Goal: Task Accomplishment & Management: Use online tool/utility

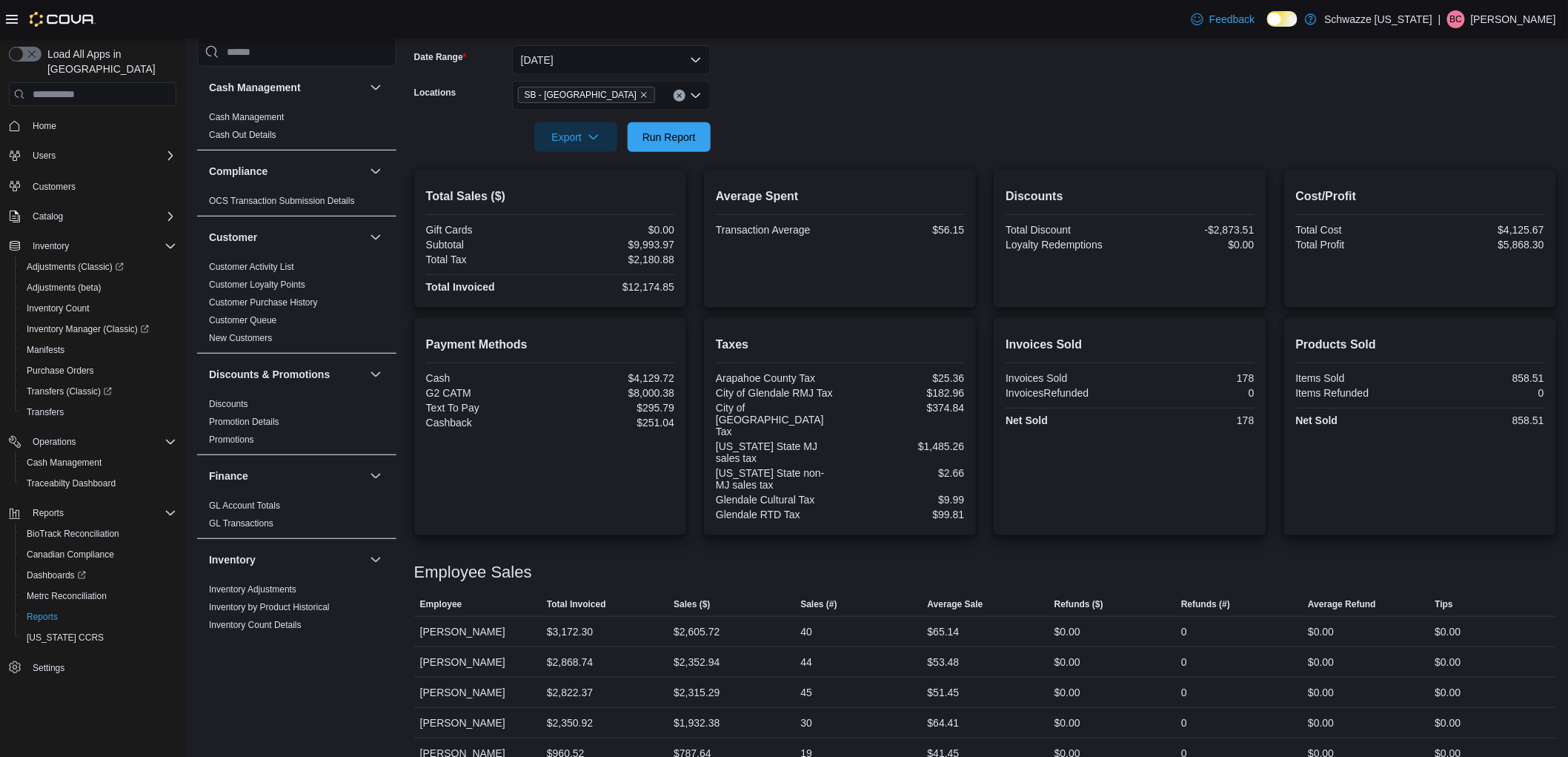
scroll to position [846, 0]
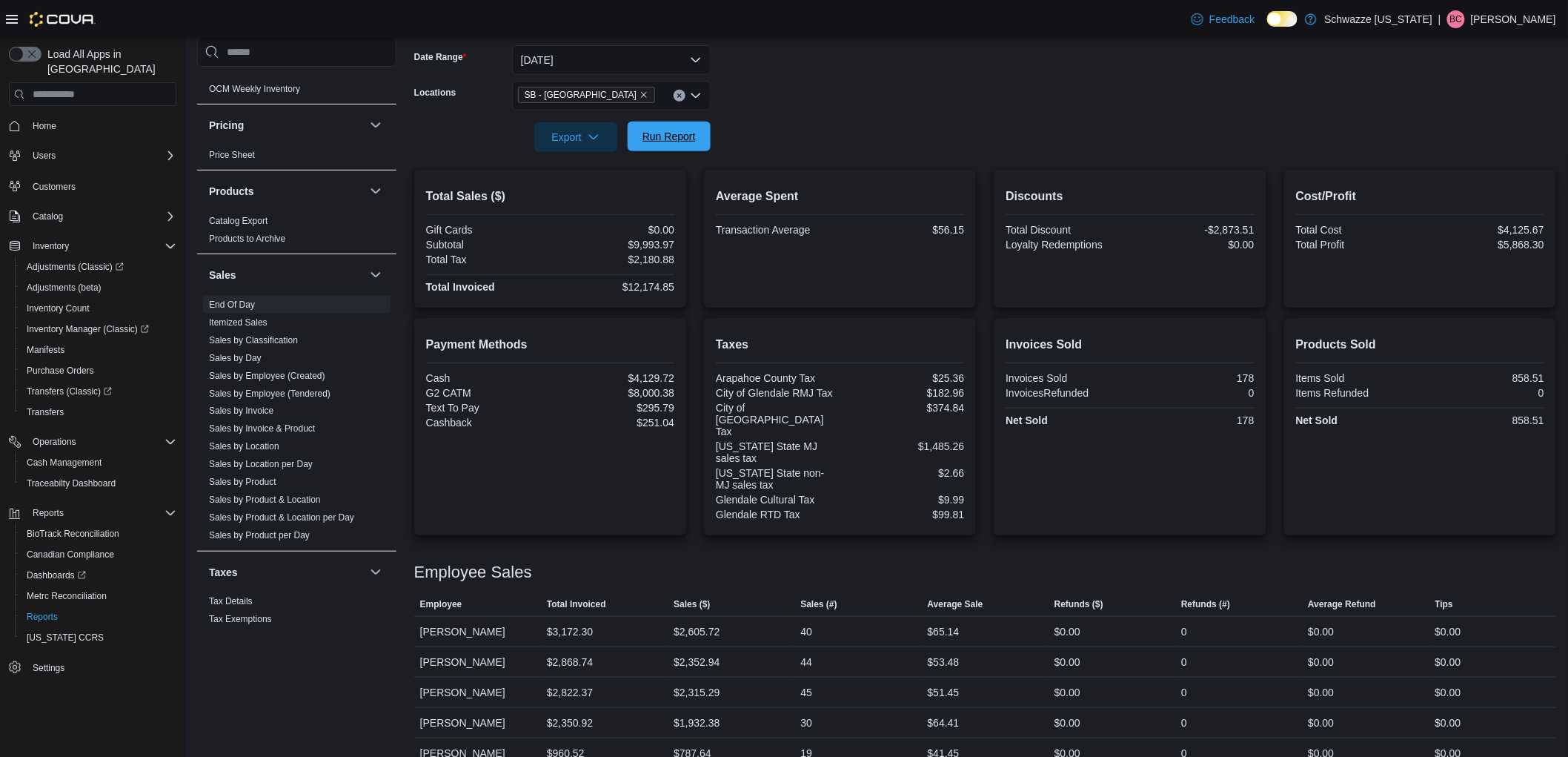
drag, startPoint x: 683, startPoint y: 137, endPoint x: 705, endPoint y: 143, distance: 22.8
click at [683, 137] on span "Run Report" at bounding box center [669, 136] width 53 height 15
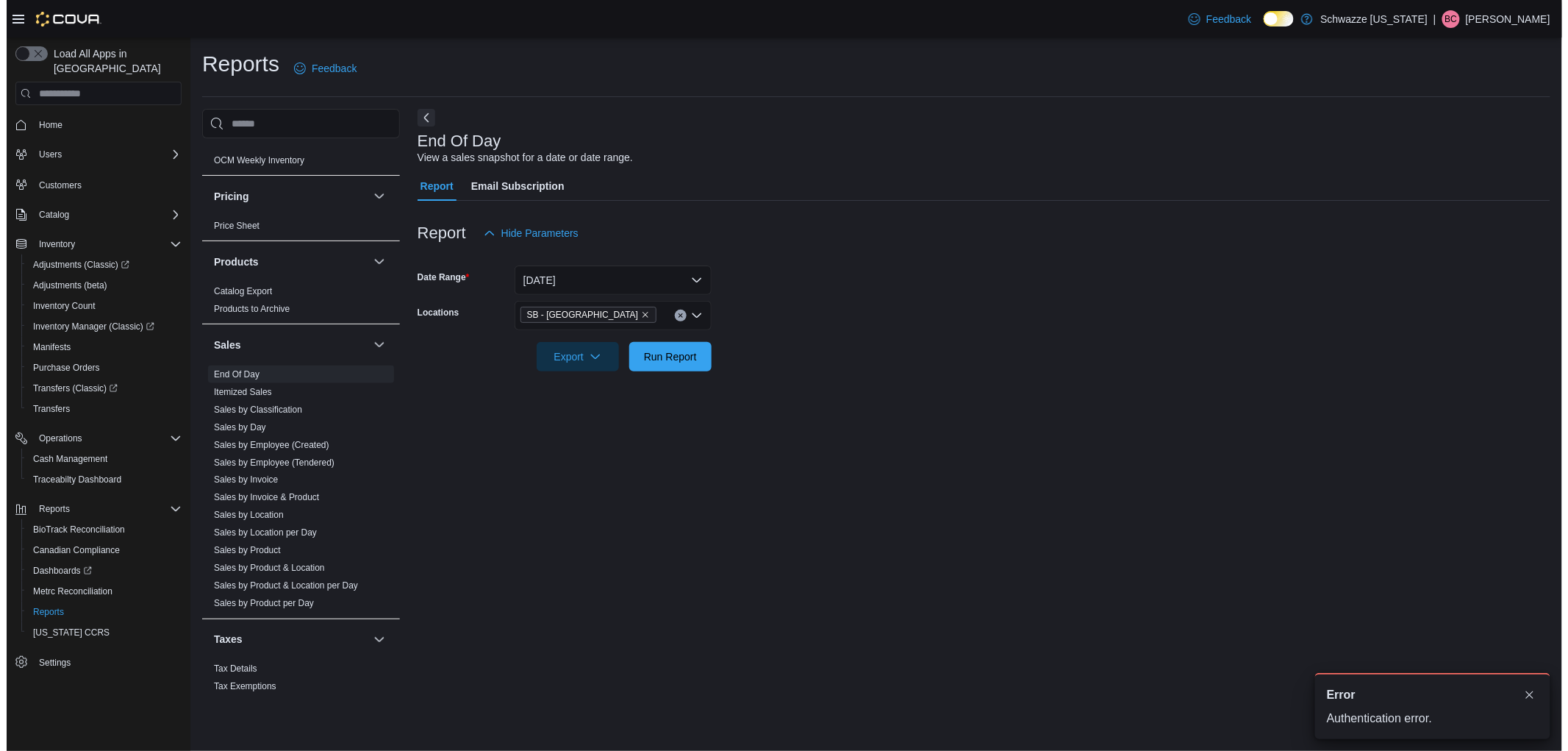
scroll to position [0, 0]
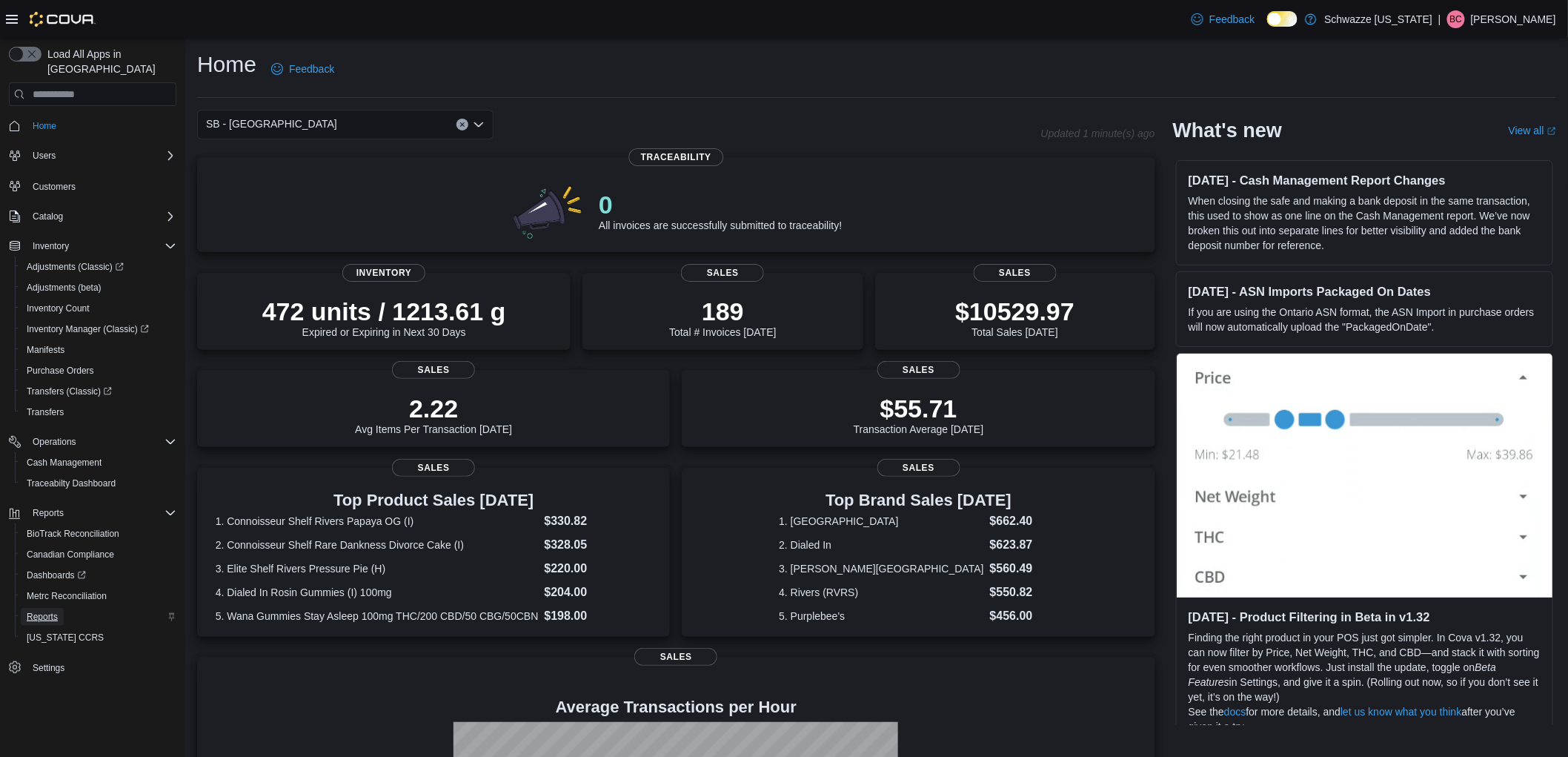
click at [42, 611] on span "Reports" at bounding box center [43, 617] width 31 height 12
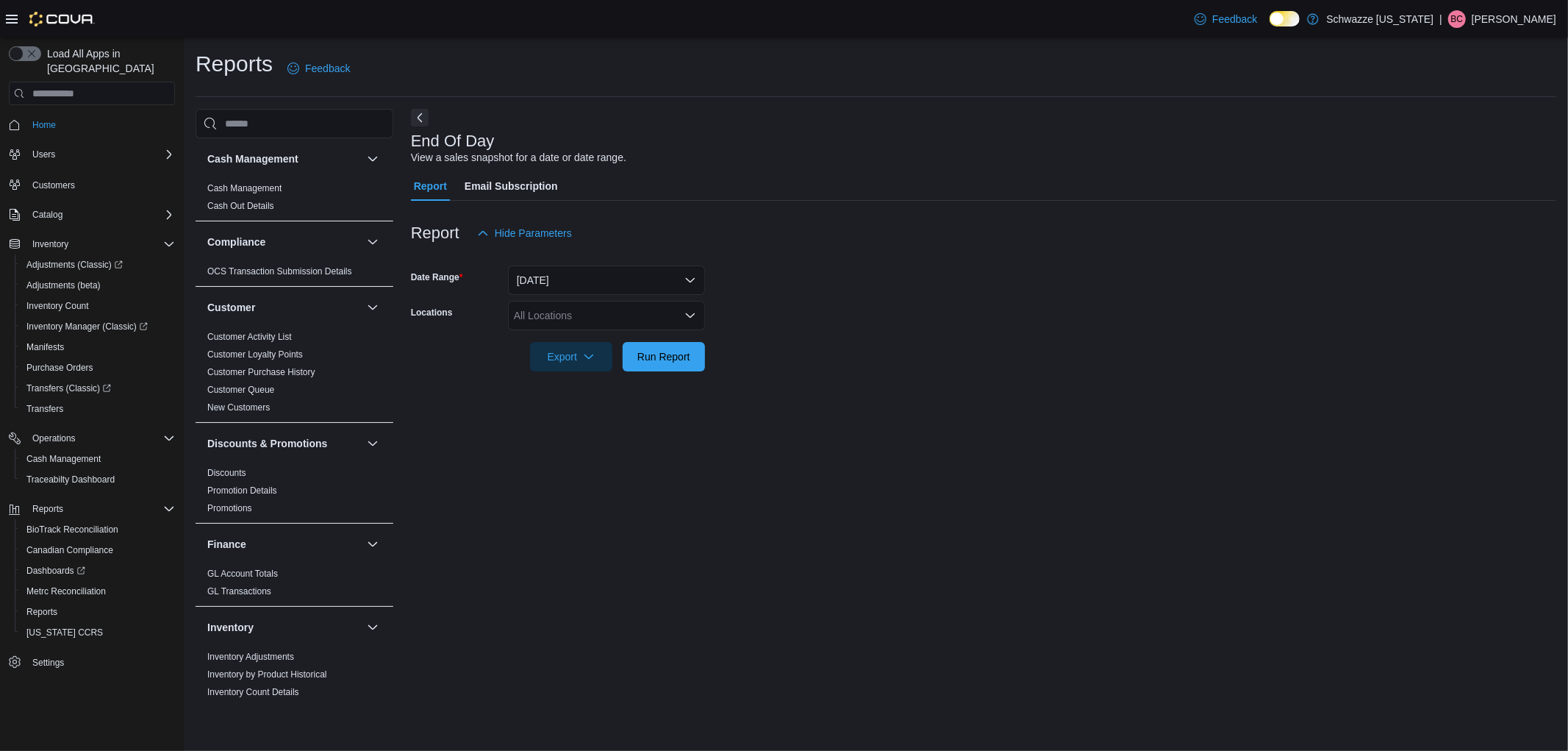
click at [603, 324] on div "All Locations" at bounding box center [606, 316] width 197 height 29
type input "**"
click at [605, 341] on span "SB - [GEOGRAPHIC_DATA]" at bounding box center [612, 340] width 130 height 15
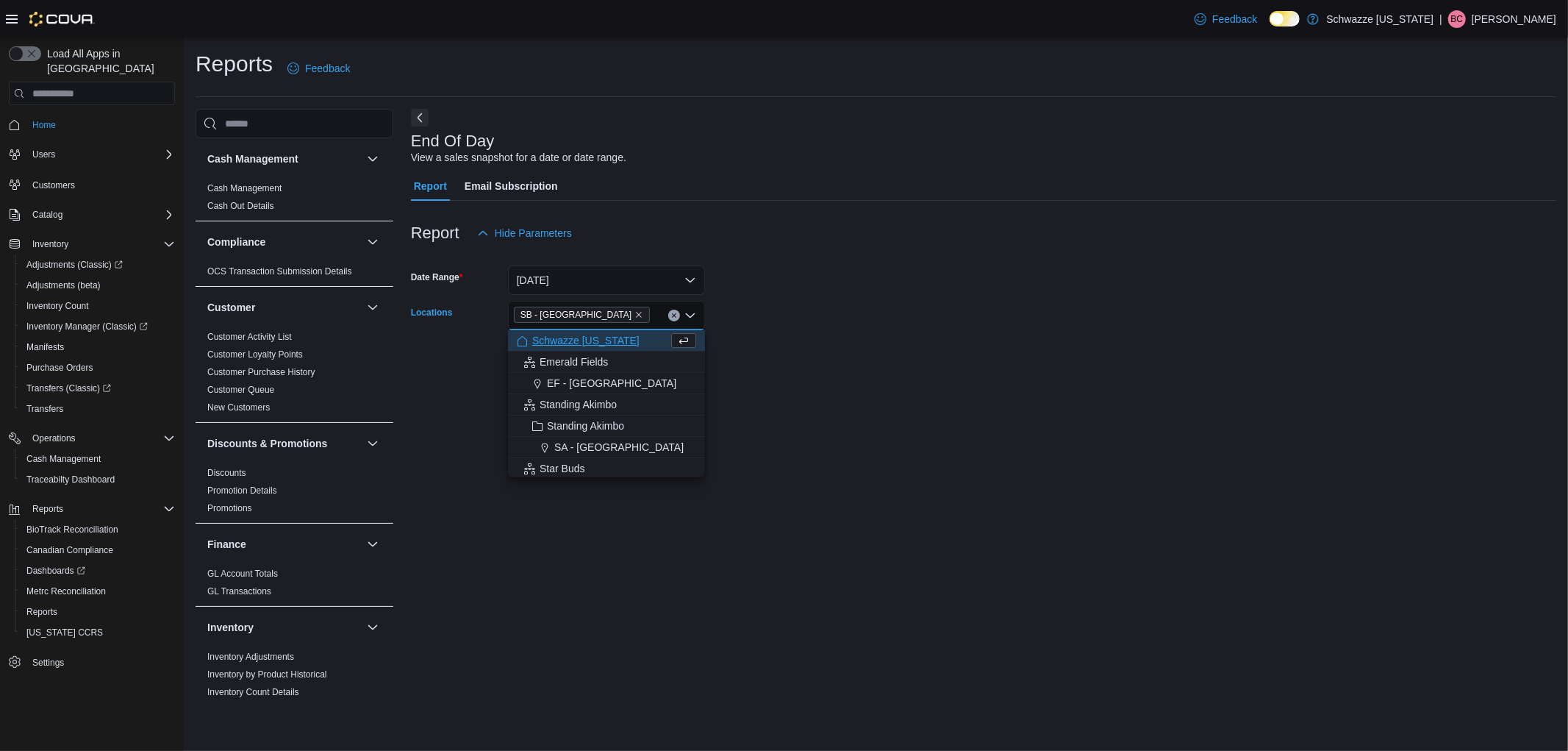
click at [968, 355] on form "Date Range Today Locations SB - Glendale Combo box. Selected. SB - Glendale. Pr…" at bounding box center [984, 309] width 1146 height 123
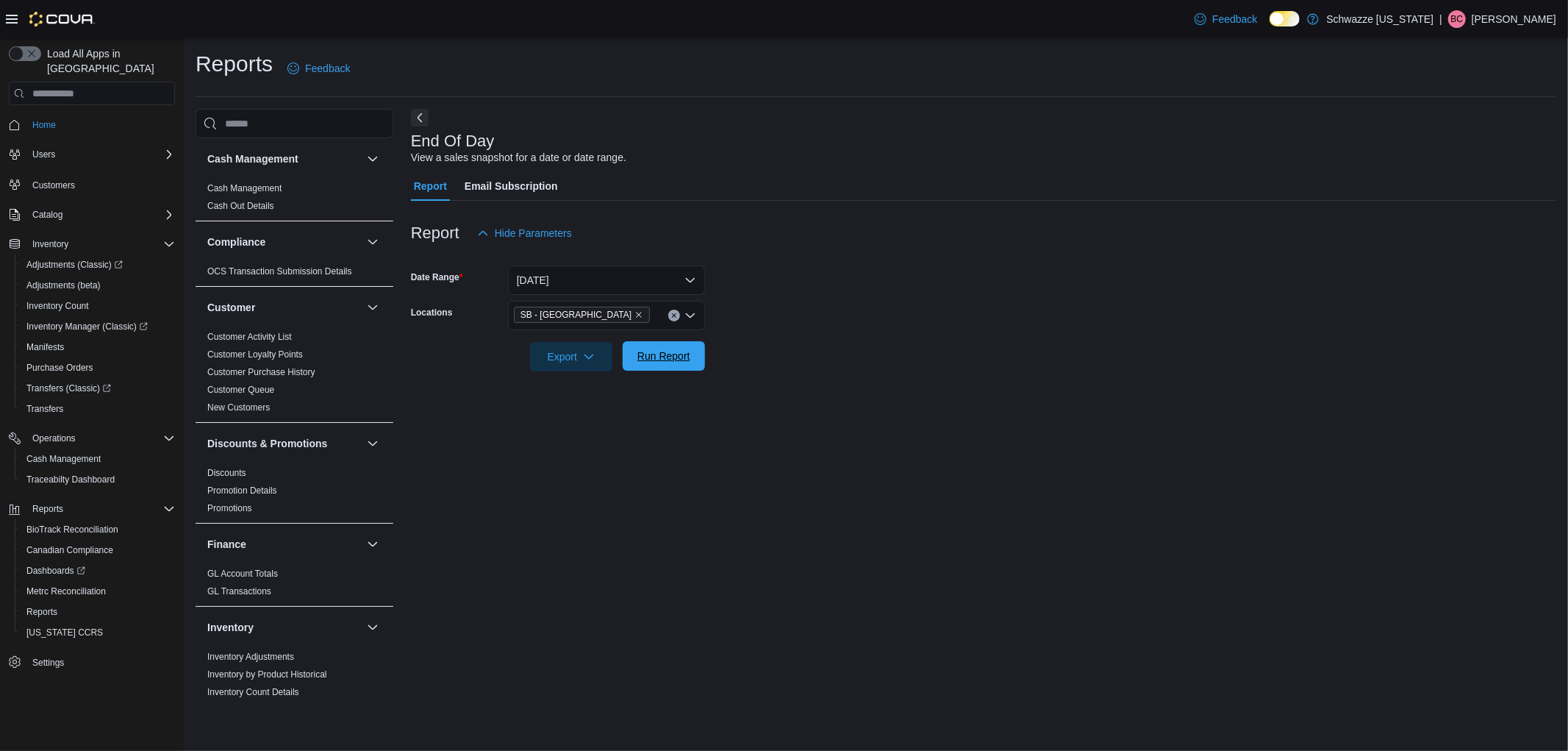
click at [657, 352] on span "Run Report" at bounding box center [664, 355] width 53 height 15
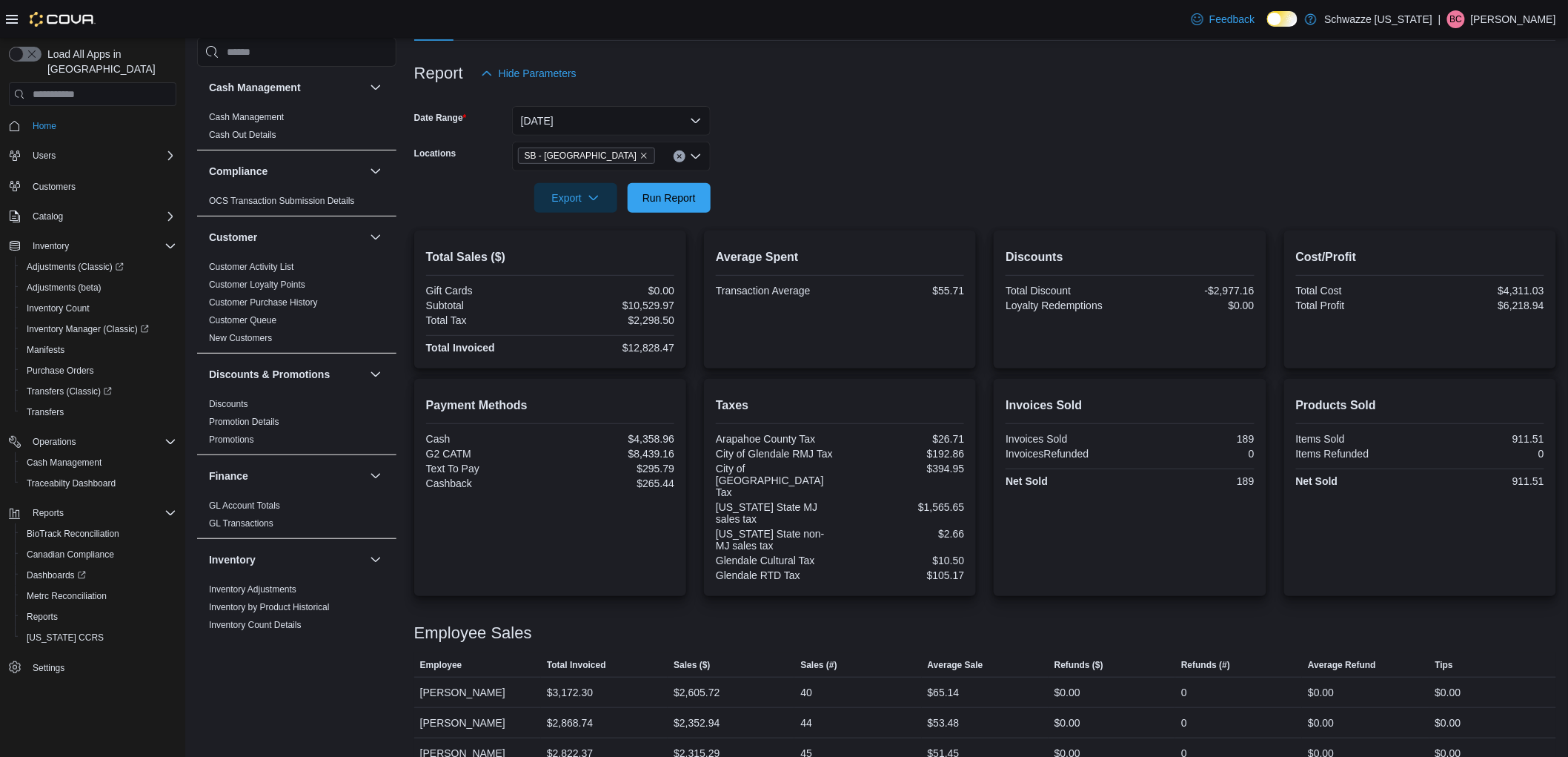
scroll to position [222, 0]
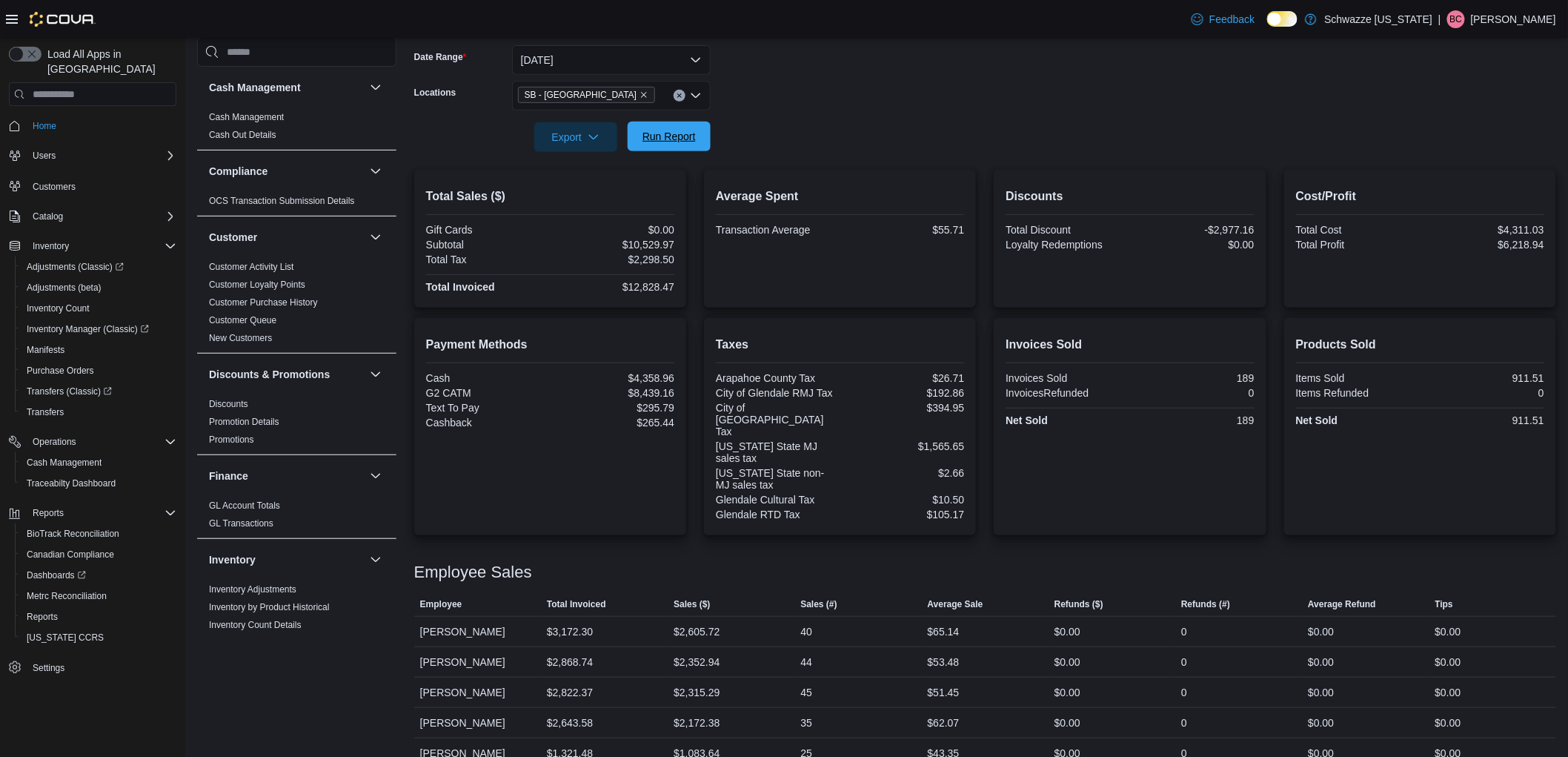
click at [688, 136] on span "Run Report" at bounding box center [669, 136] width 53 height 15
click at [678, 144] on span "Run Report" at bounding box center [669, 136] width 65 height 30
